Goal: Task Accomplishment & Management: Use online tool/utility

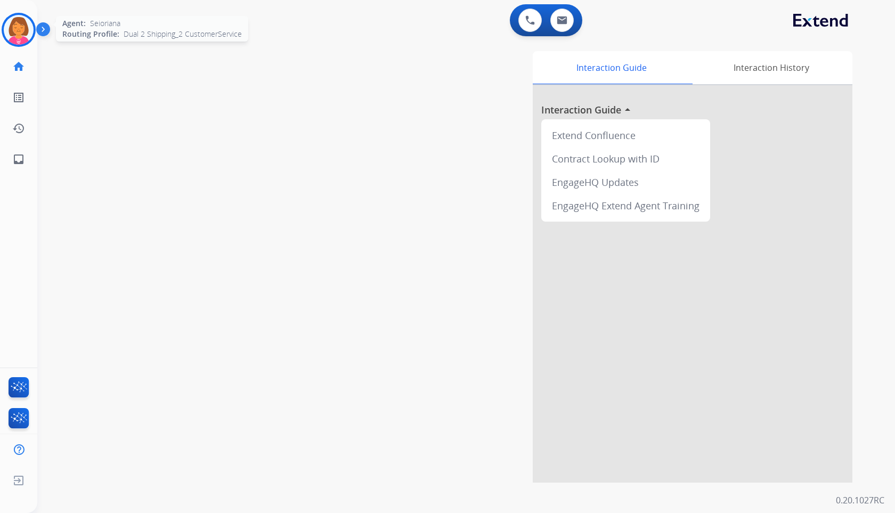
click at [28, 41] on img at bounding box center [19, 30] width 30 height 30
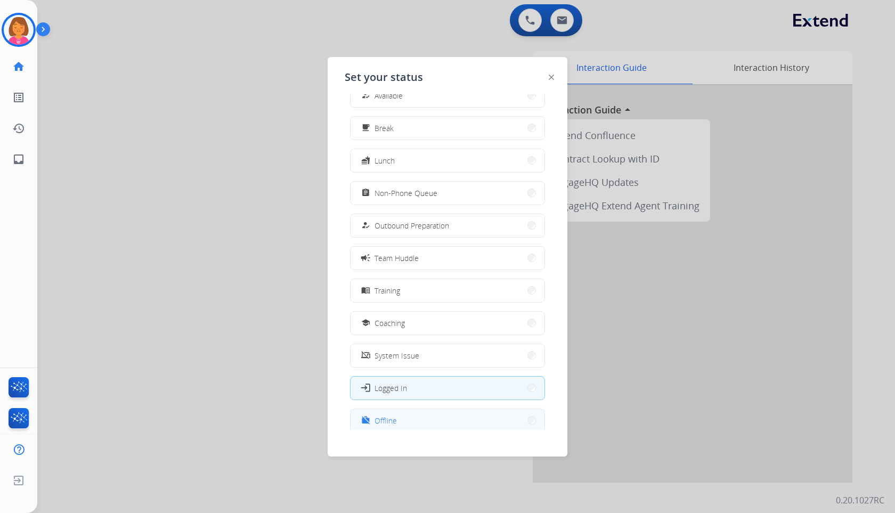
scroll to position [36, 0]
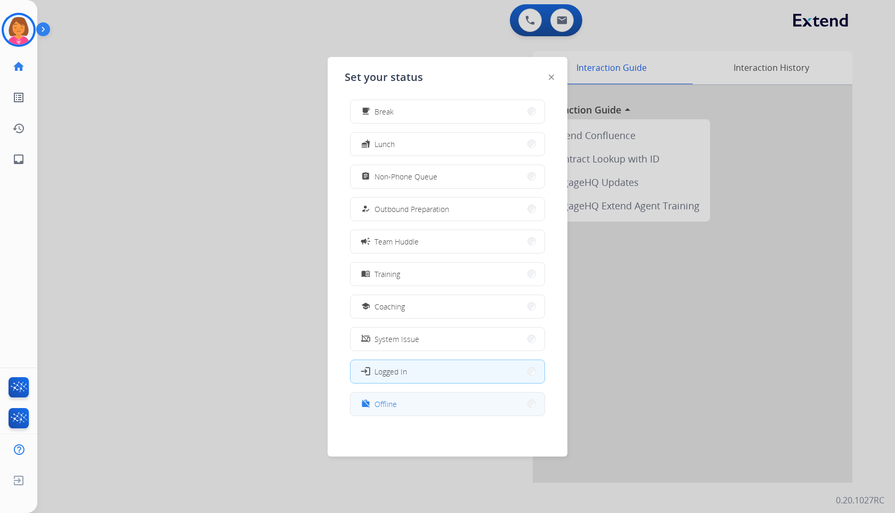
click at [397, 404] on button "work_off Offline" at bounding box center [447, 403] width 194 height 23
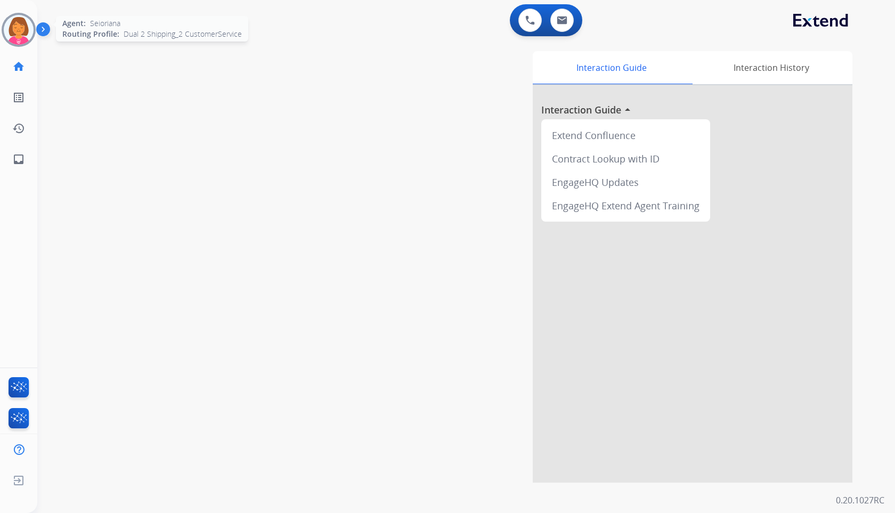
click at [20, 43] on img at bounding box center [19, 30] width 30 height 30
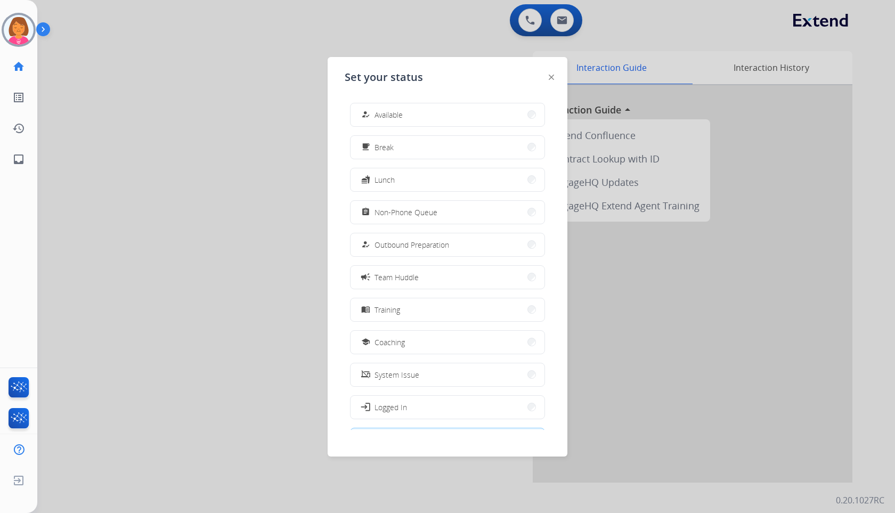
click at [123, 191] on div at bounding box center [447, 256] width 895 height 513
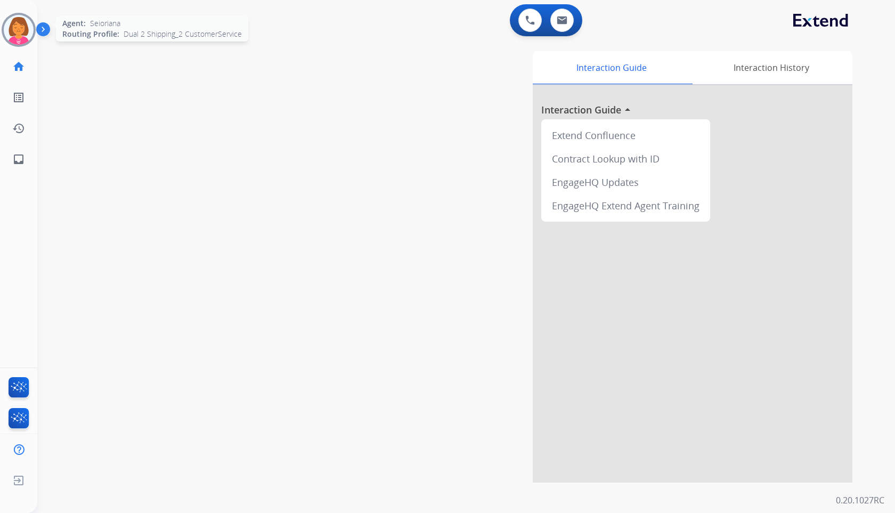
click at [15, 19] on img at bounding box center [19, 30] width 30 height 30
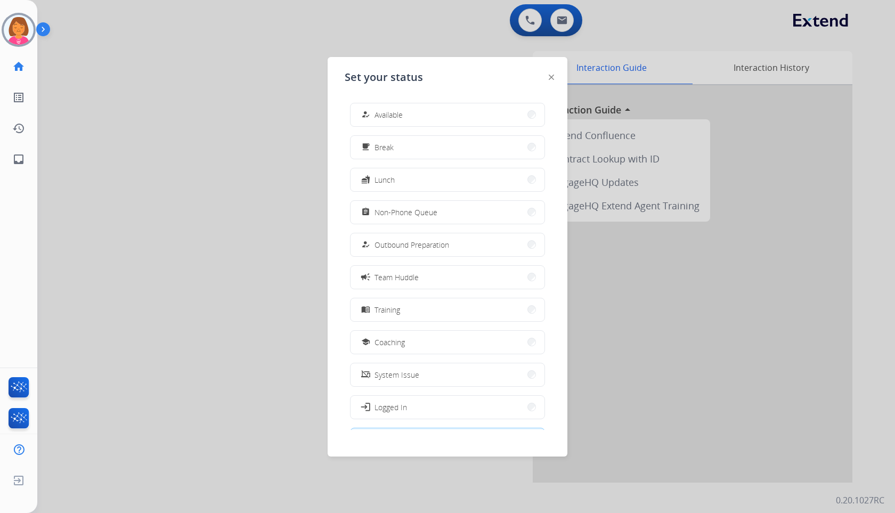
click at [253, 206] on div at bounding box center [447, 256] width 895 height 513
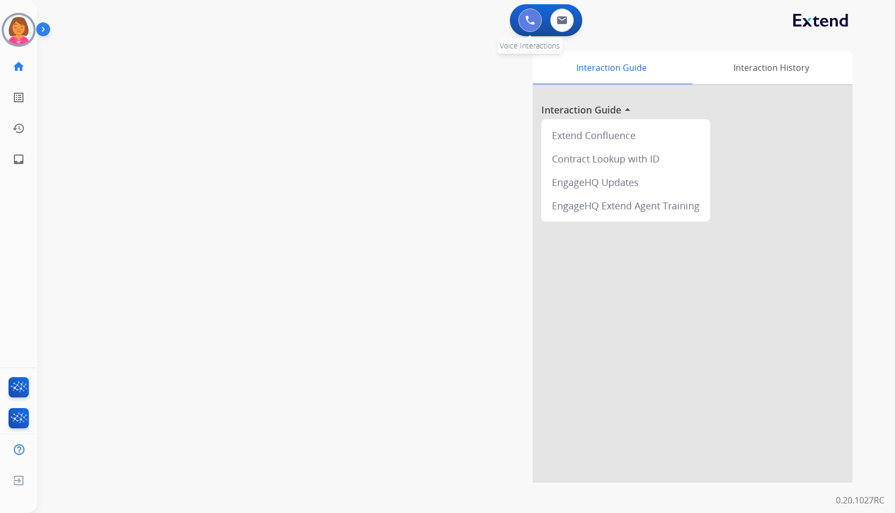
click at [526, 20] on img at bounding box center [530, 20] width 10 height 10
click at [534, 22] on img at bounding box center [530, 20] width 10 height 10
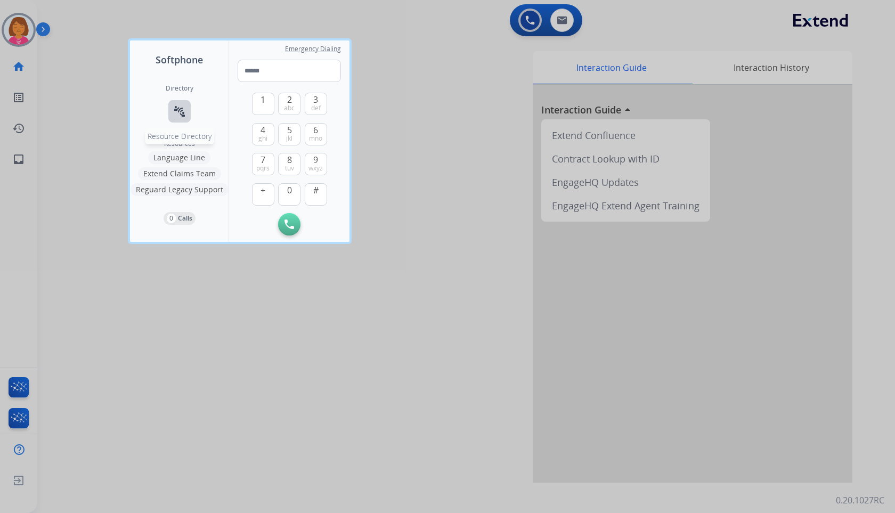
click at [172, 111] on button "connect_without_contact Resource Directory" at bounding box center [179, 111] width 22 height 22
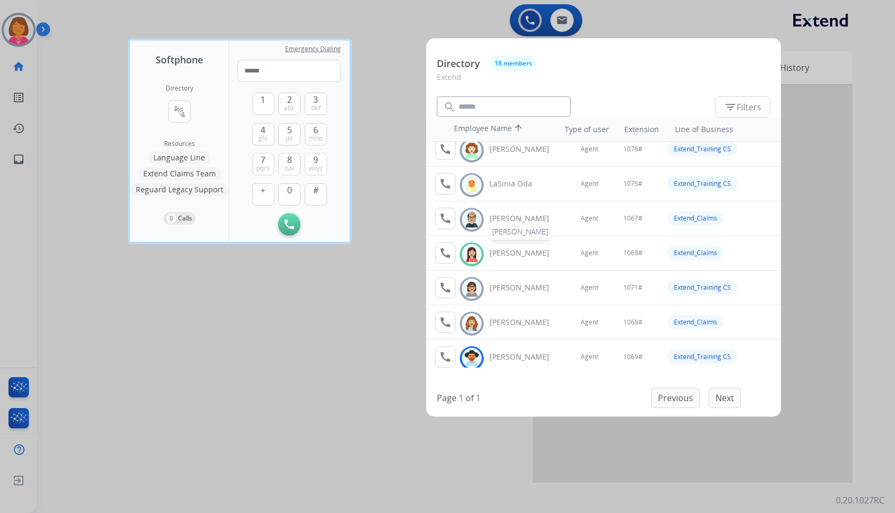
scroll to position [373, 0]
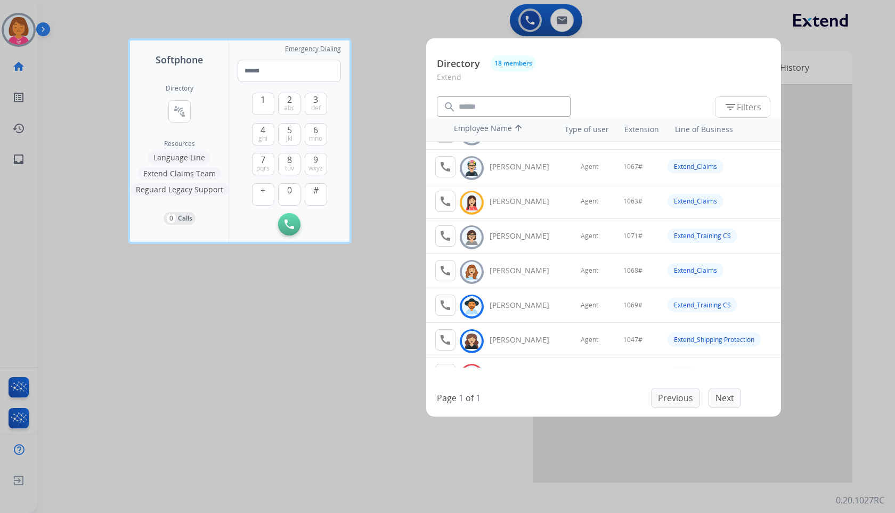
drag, startPoint x: 340, startPoint y: 376, endPoint x: 350, endPoint y: 372, distance: 10.3
click at [340, 376] on div at bounding box center [447, 256] width 895 height 513
